Goal: Transaction & Acquisition: Book appointment/travel/reservation

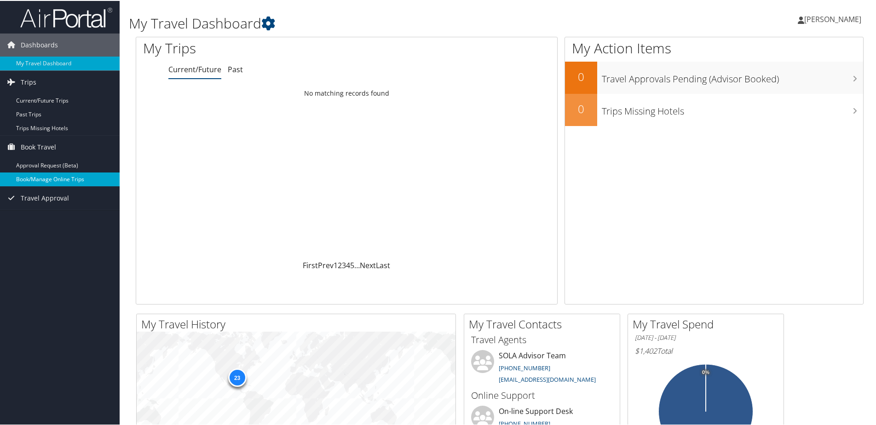
click at [56, 175] on link "Book/Manage Online Trips" at bounding box center [60, 179] width 120 height 14
